Goal: Task Accomplishment & Management: Use online tool/utility

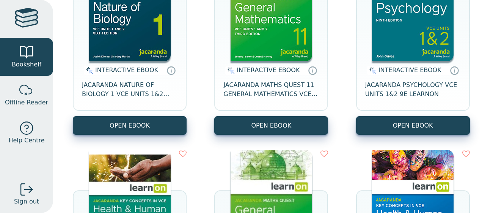
scroll to position [182, 0]
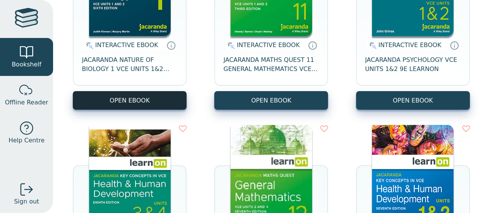
click at [125, 95] on button "OPEN EBOOK" at bounding box center [130, 100] width 114 height 19
